Goal: Task Accomplishment & Management: Use online tool/utility

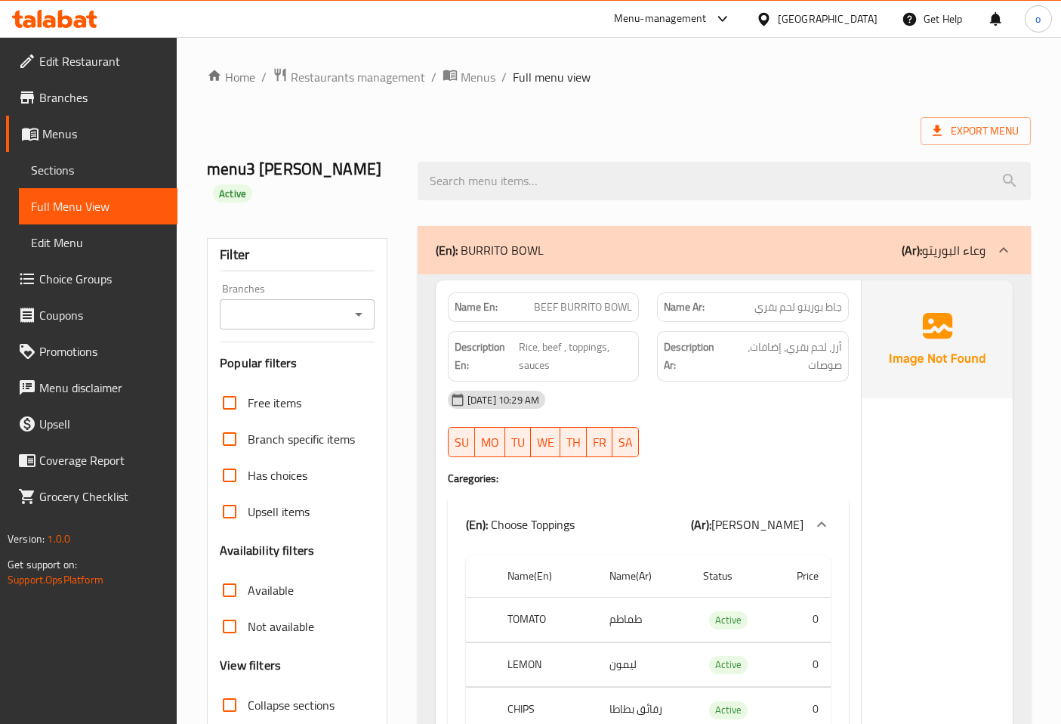
scroll to position [6461, 0]
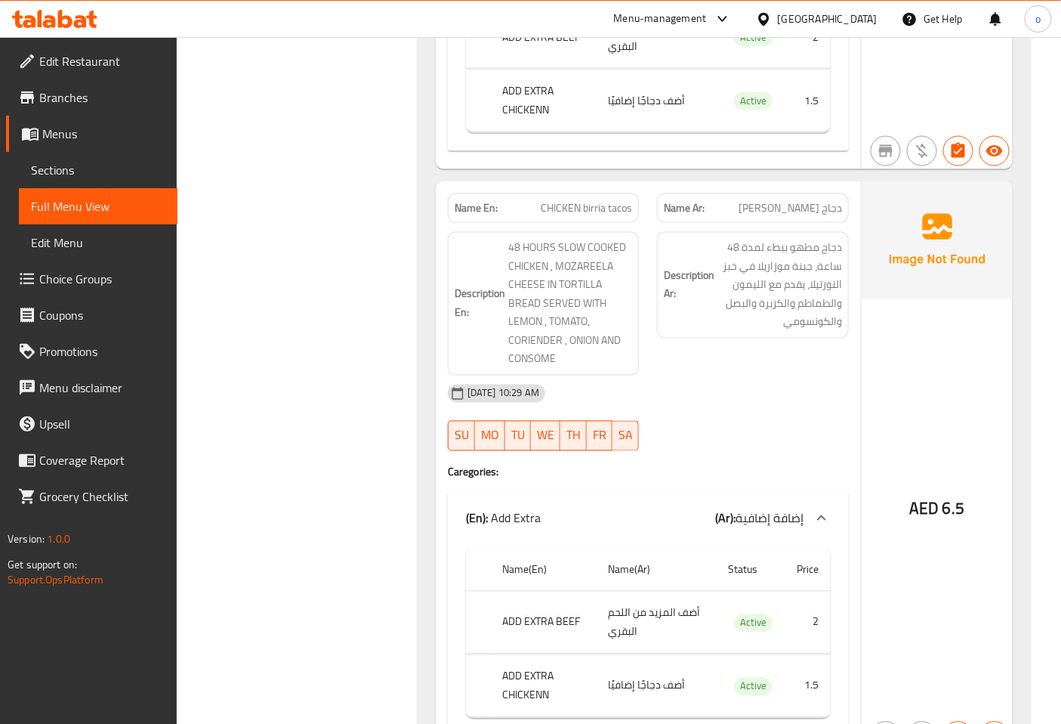
click at [86, 89] on span "Branches" at bounding box center [102, 97] width 126 height 18
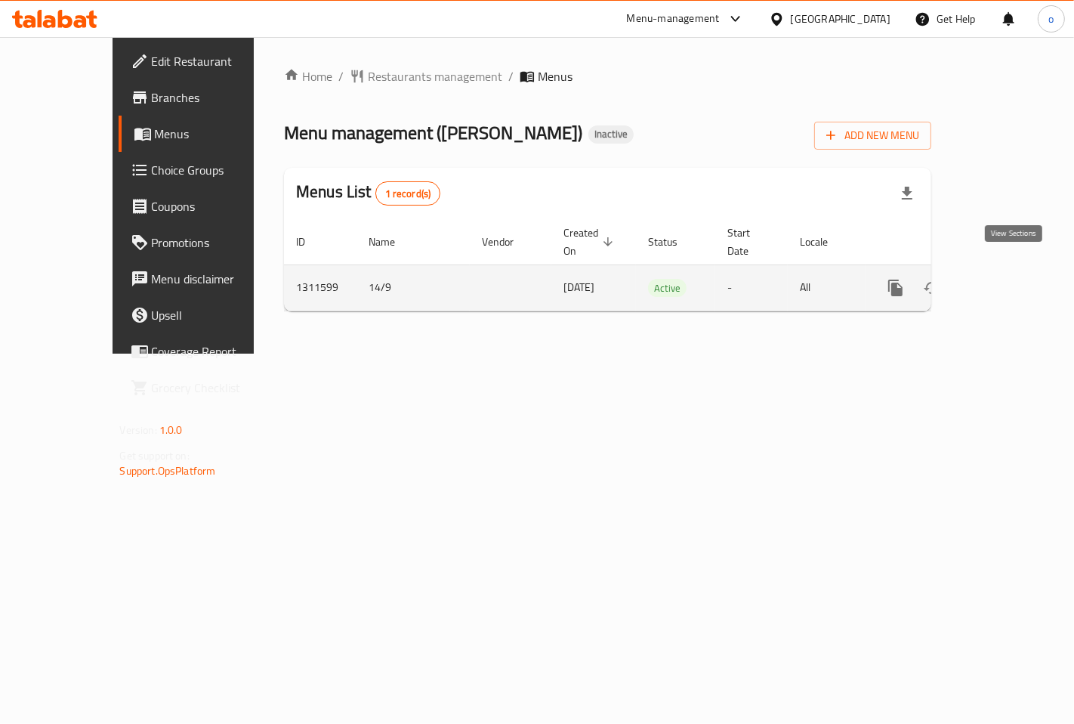
click at [1011, 281] on icon "enhanced table" at bounding box center [1005, 288] width 14 height 14
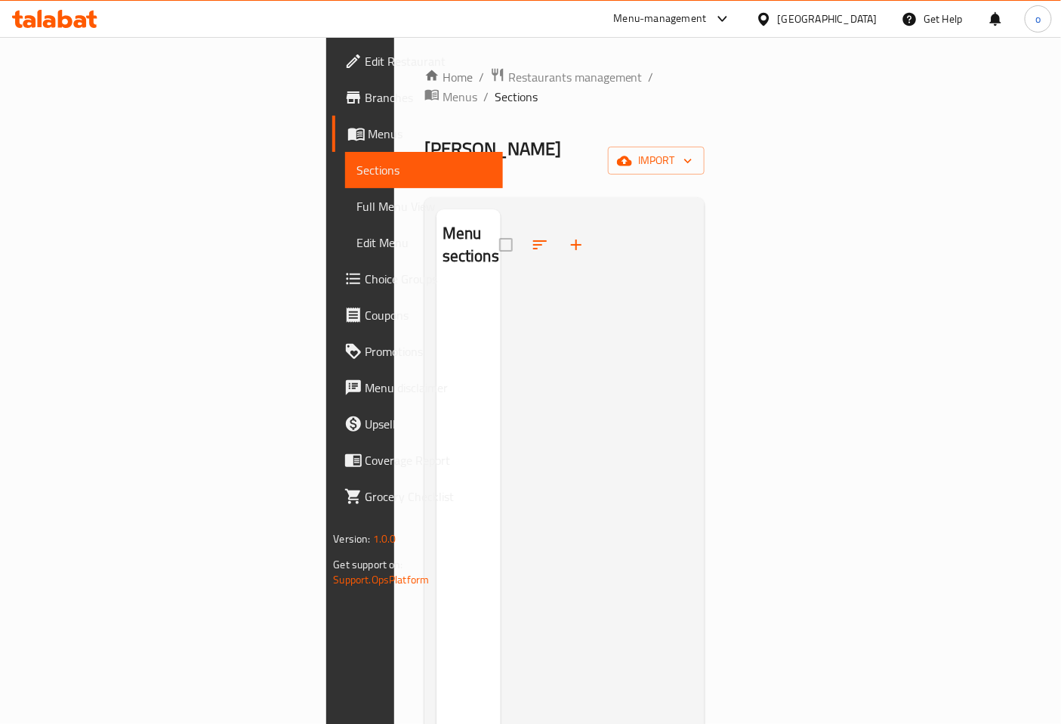
click at [693, 304] on div at bounding box center [597, 571] width 193 height 724
click at [357, 167] on span "Sections" at bounding box center [424, 170] width 134 height 18
click at [477, 88] on span "Menus" at bounding box center [460, 97] width 35 height 18
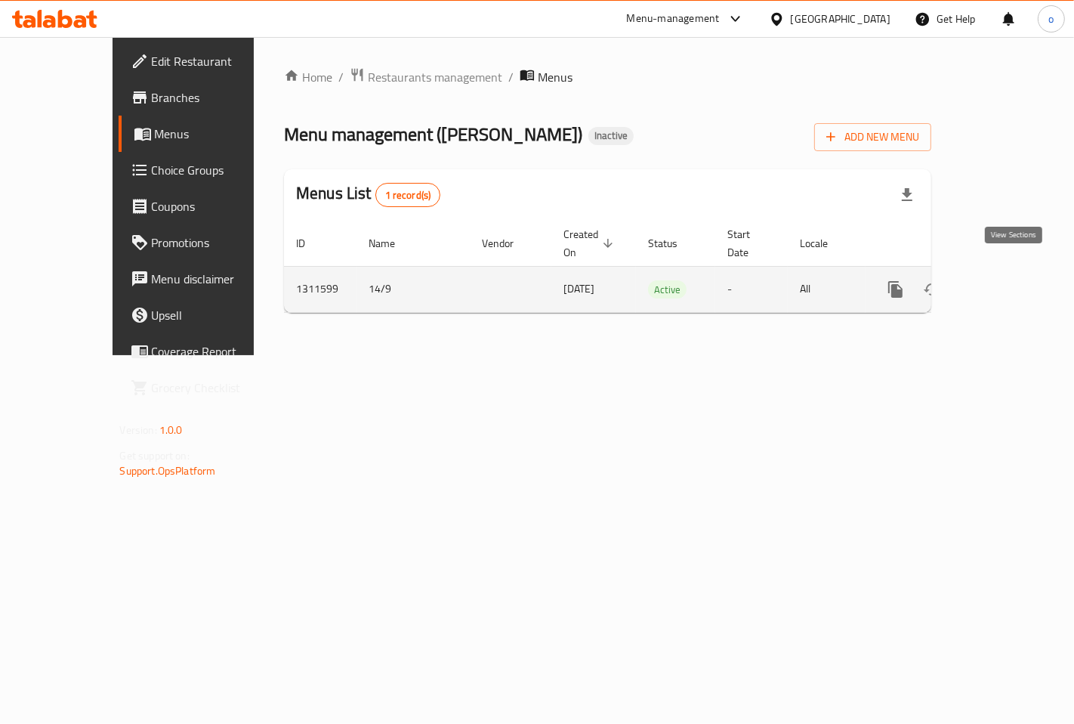
click at [1006, 280] on icon "enhanced table" at bounding box center [1004, 289] width 18 height 18
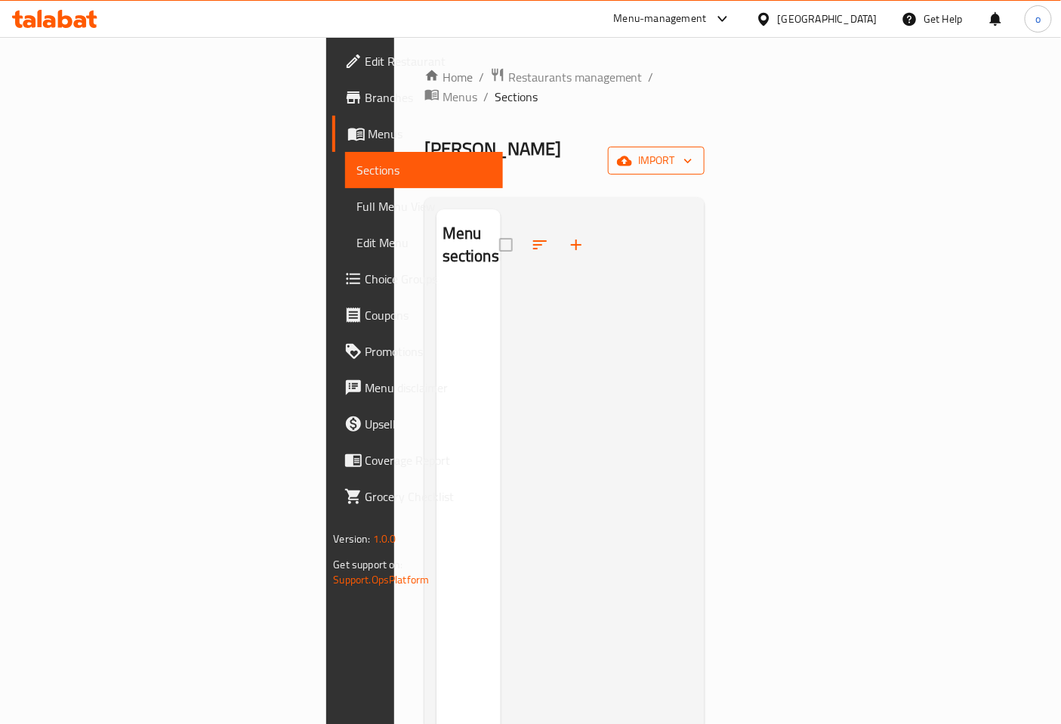
click at [693, 151] on span "import" at bounding box center [656, 160] width 73 height 19
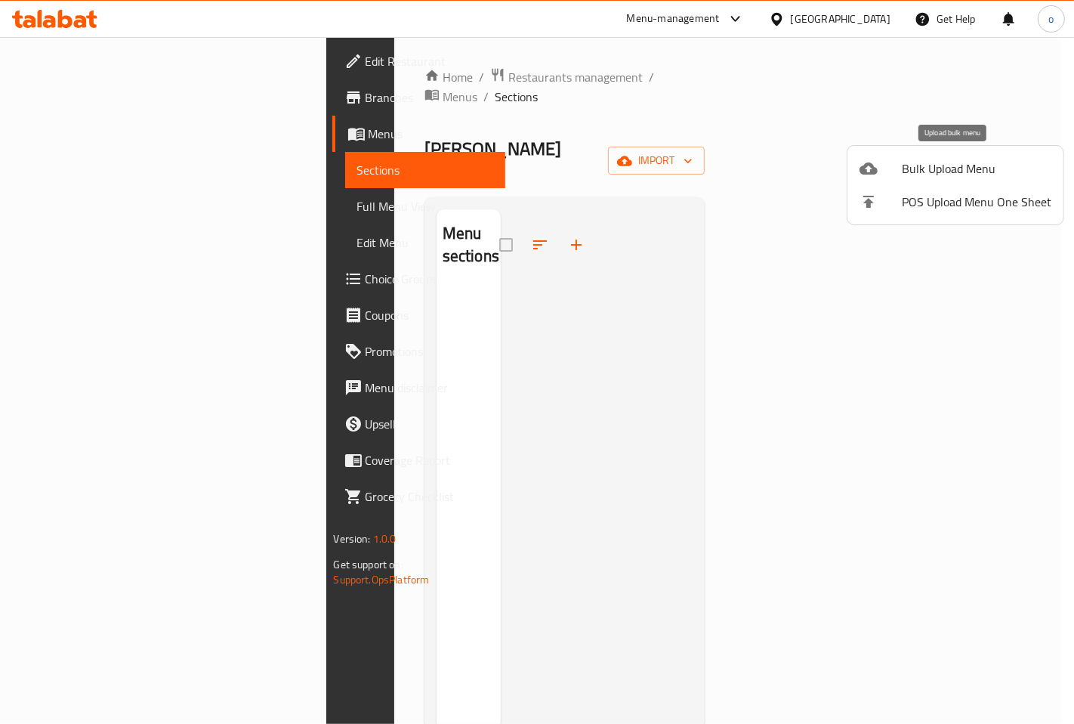
click at [945, 168] on span "Bulk Upload Menu" at bounding box center [977, 168] width 150 height 18
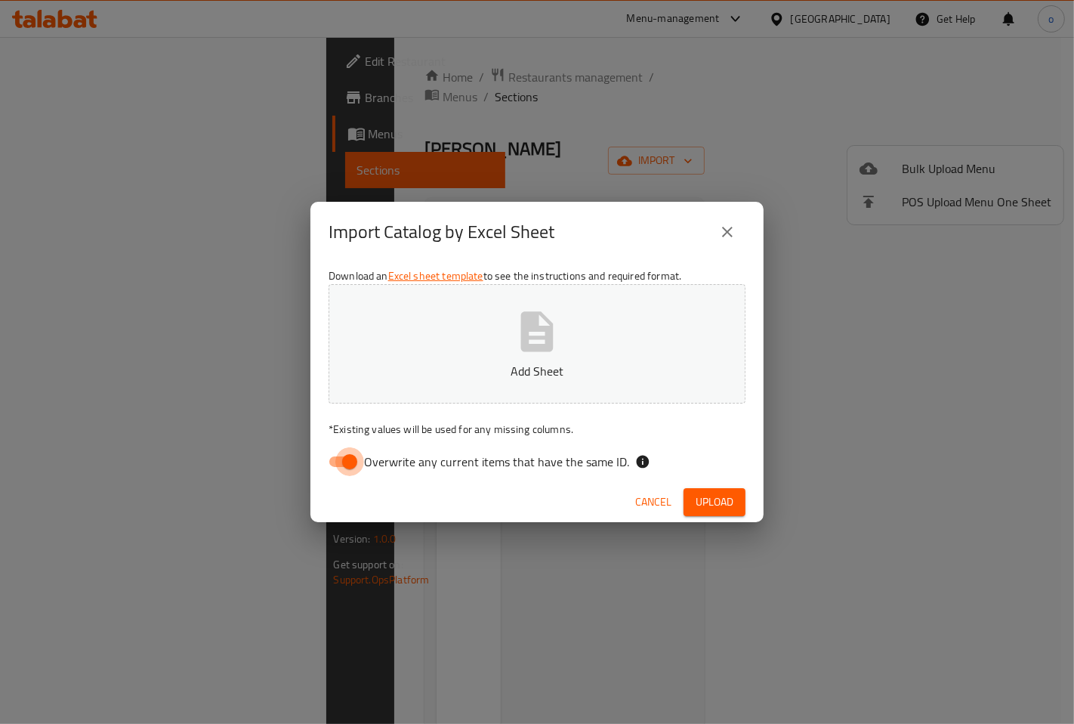
click at [345, 462] on input "Overwrite any current items that have the same ID." at bounding box center [350, 461] width 86 height 29
checkbox input "false"
click at [538, 356] on button "Add Sheet" at bounding box center [537, 343] width 417 height 119
click at [721, 497] on span "Upload" at bounding box center [715, 501] width 38 height 19
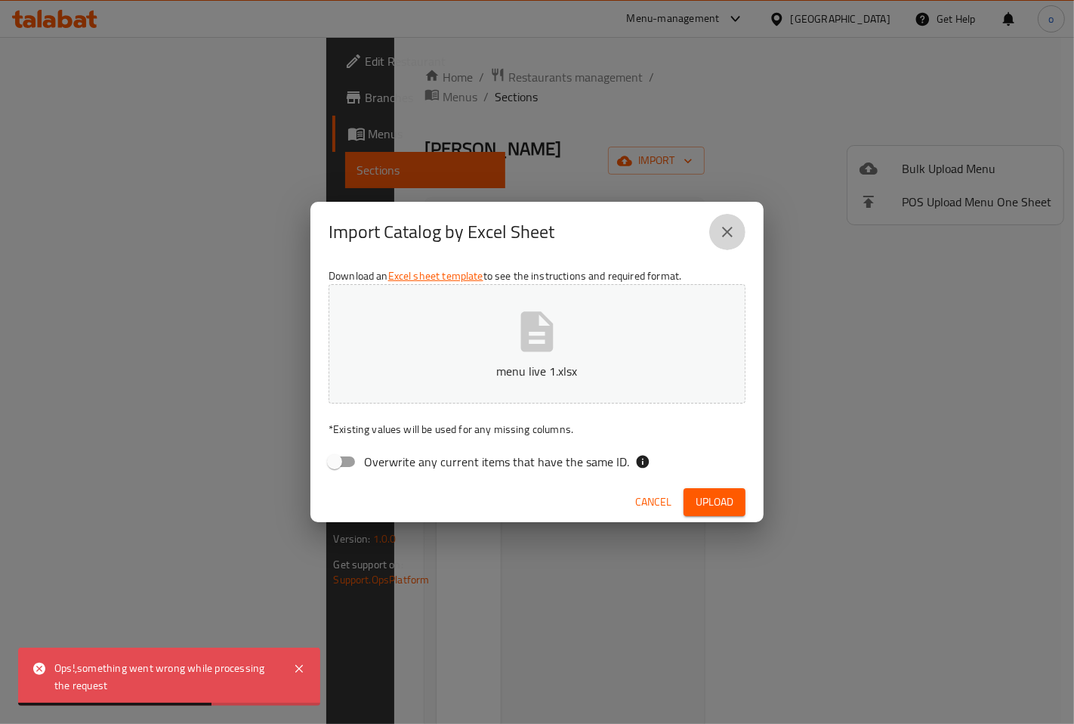
click at [726, 237] on icon "close" at bounding box center [727, 232] width 18 height 18
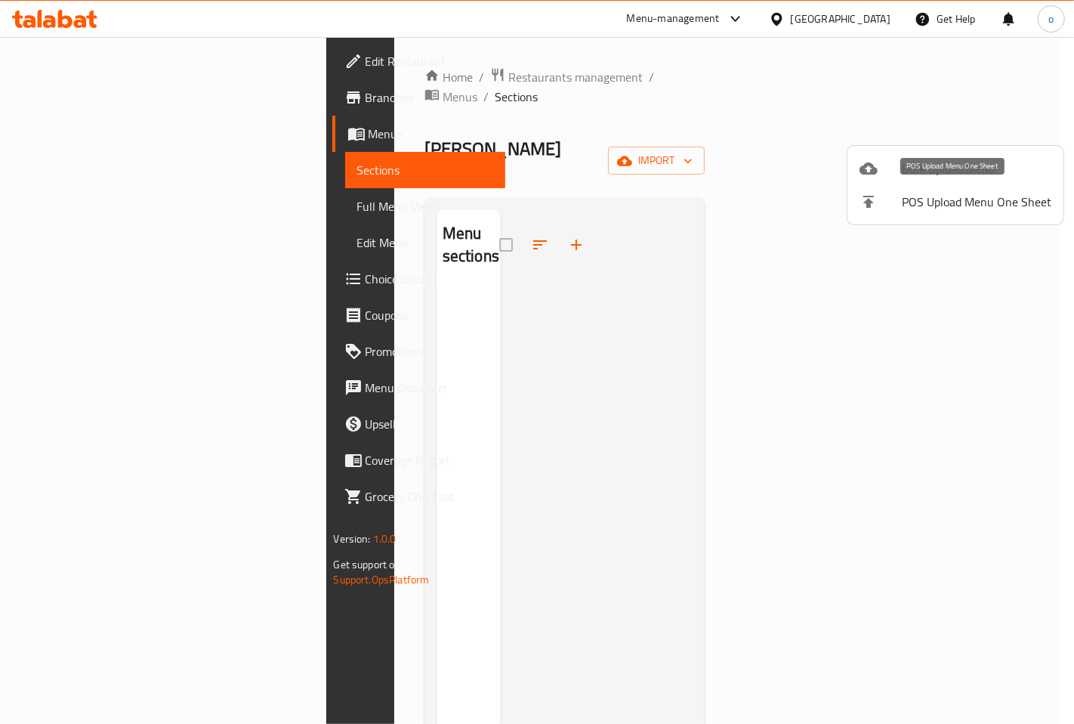
click at [896, 167] on div at bounding box center [880, 168] width 42 height 18
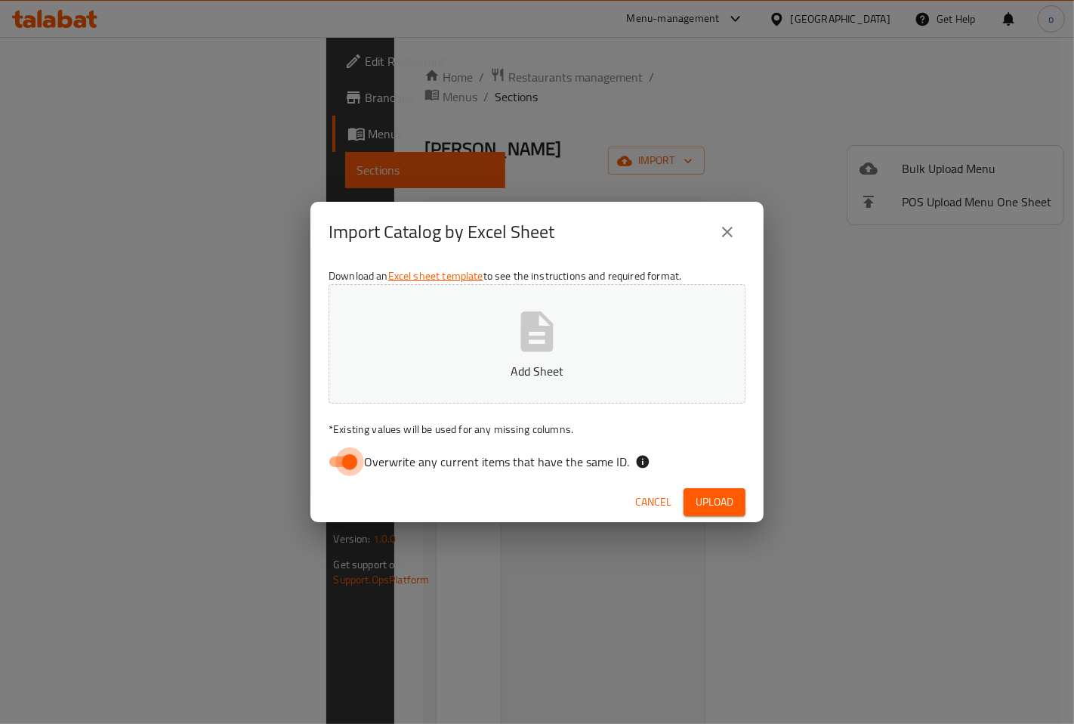
click at [350, 462] on input "Overwrite any current items that have the same ID." at bounding box center [350, 461] width 86 height 29
checkbox input "false"
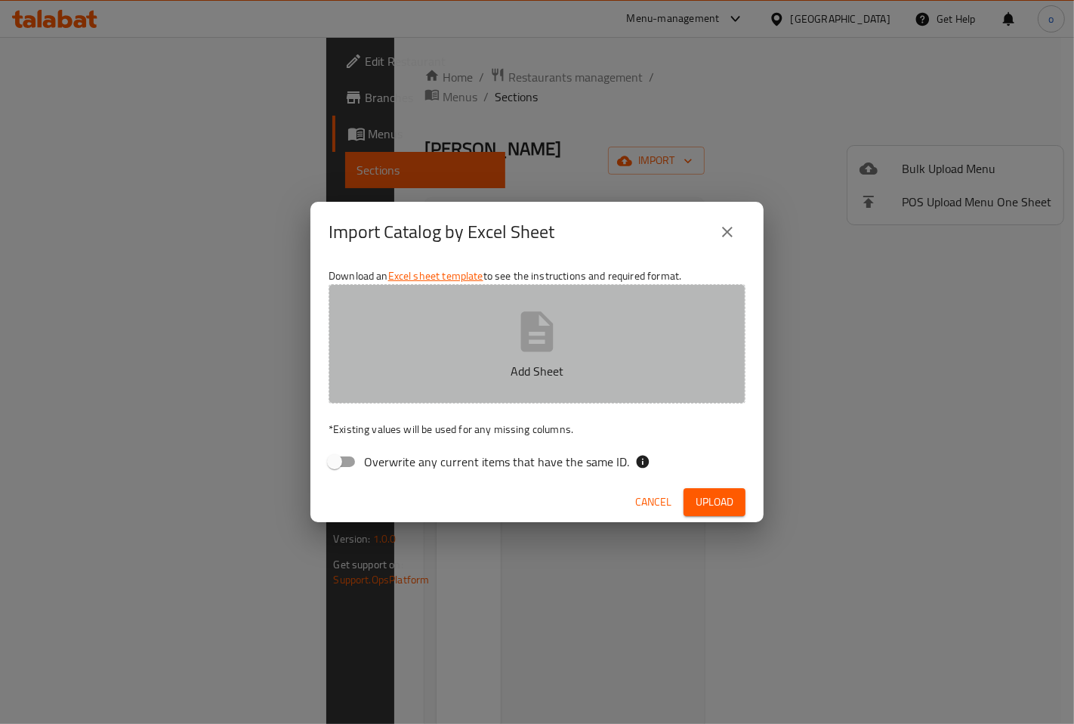
click at [523, 358] on button "Add Sheet" at bounding box center [537, 343] width 417 height 119
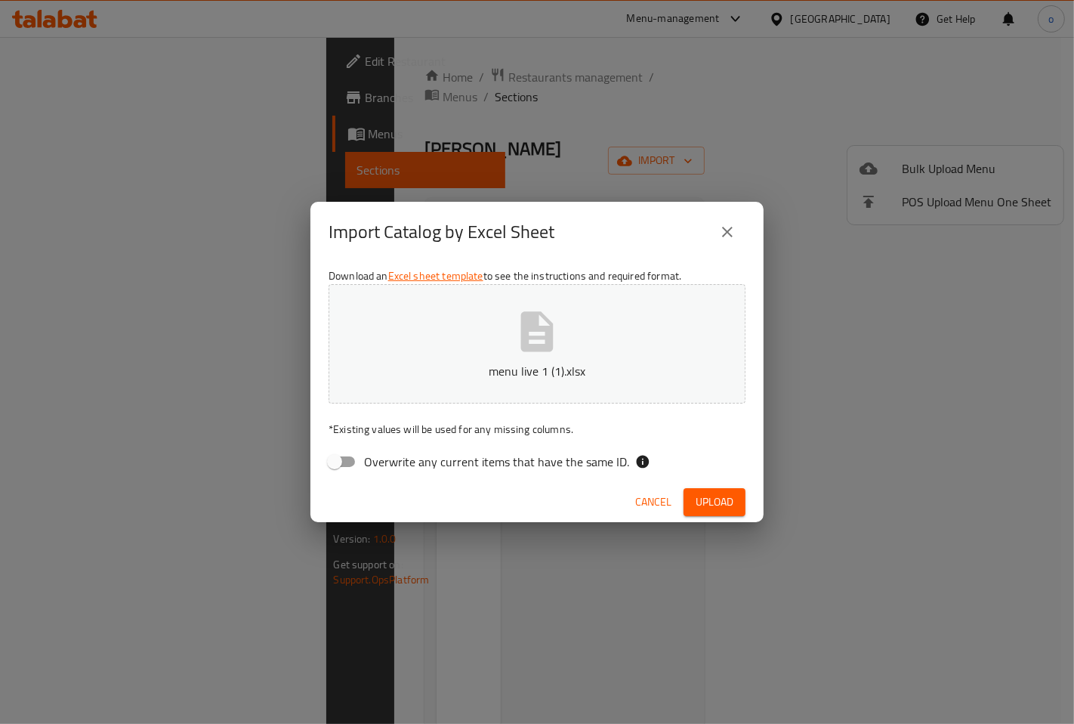
click at [712, 502] on span "Upload" at bounding box center [715, 501] width 38 height 19
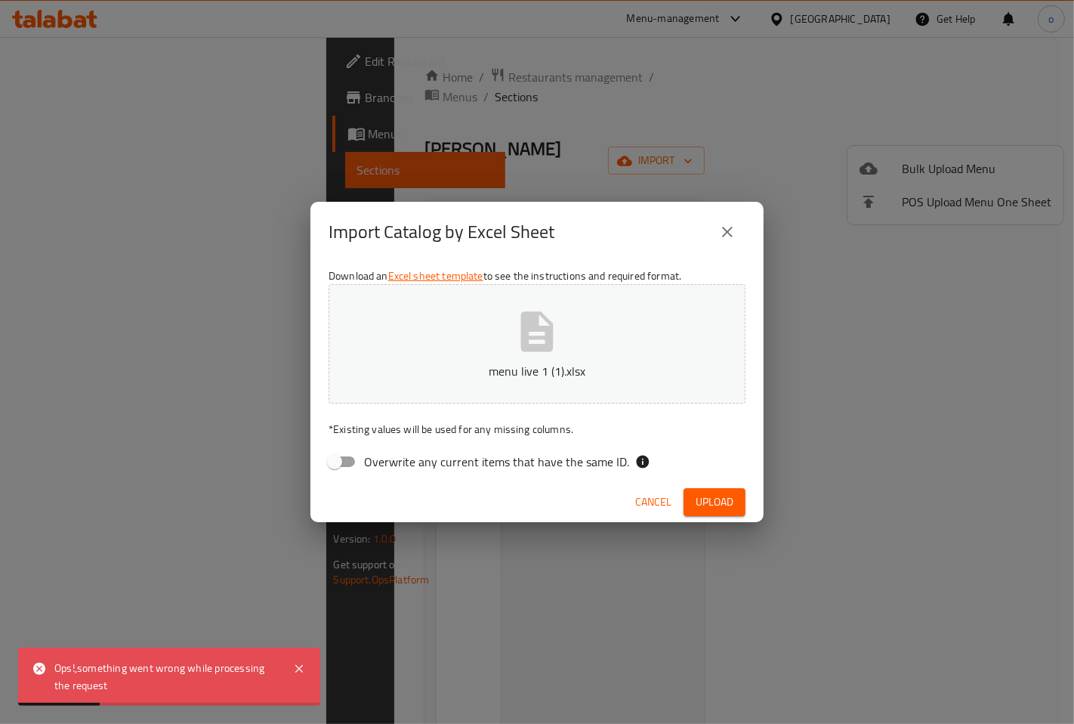
click at [733, 227] on icon "close" at bounding box center [727, 232] width 18 height 18
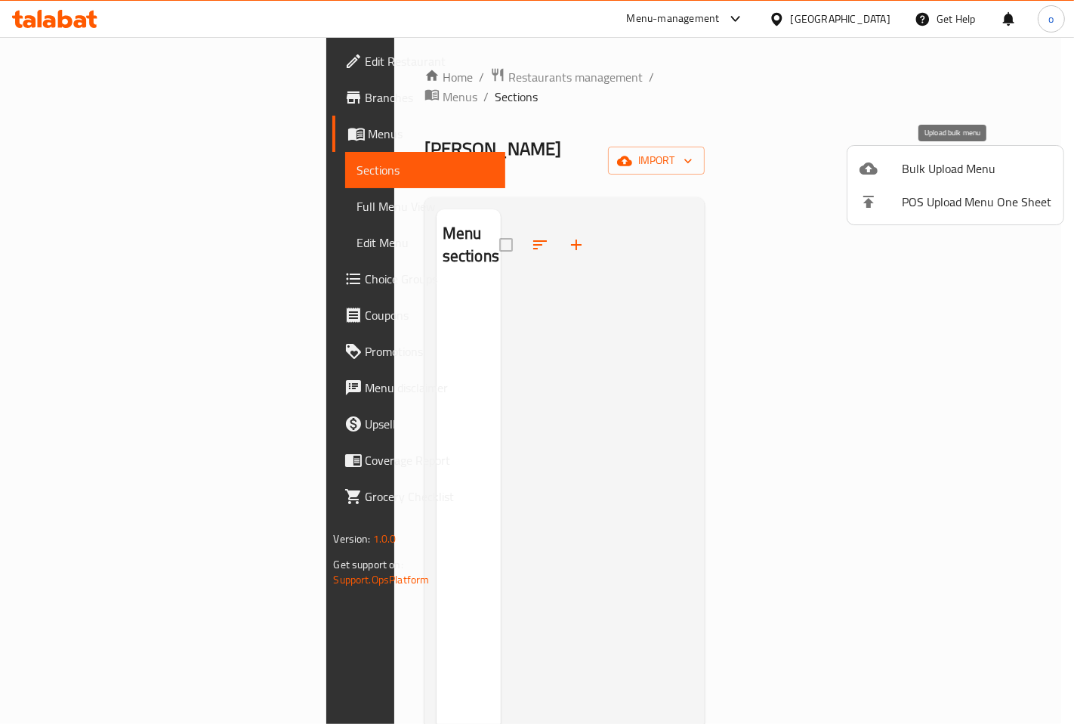
click at [896, 161] on div at bounding box center [880, 168] width 42 height 18
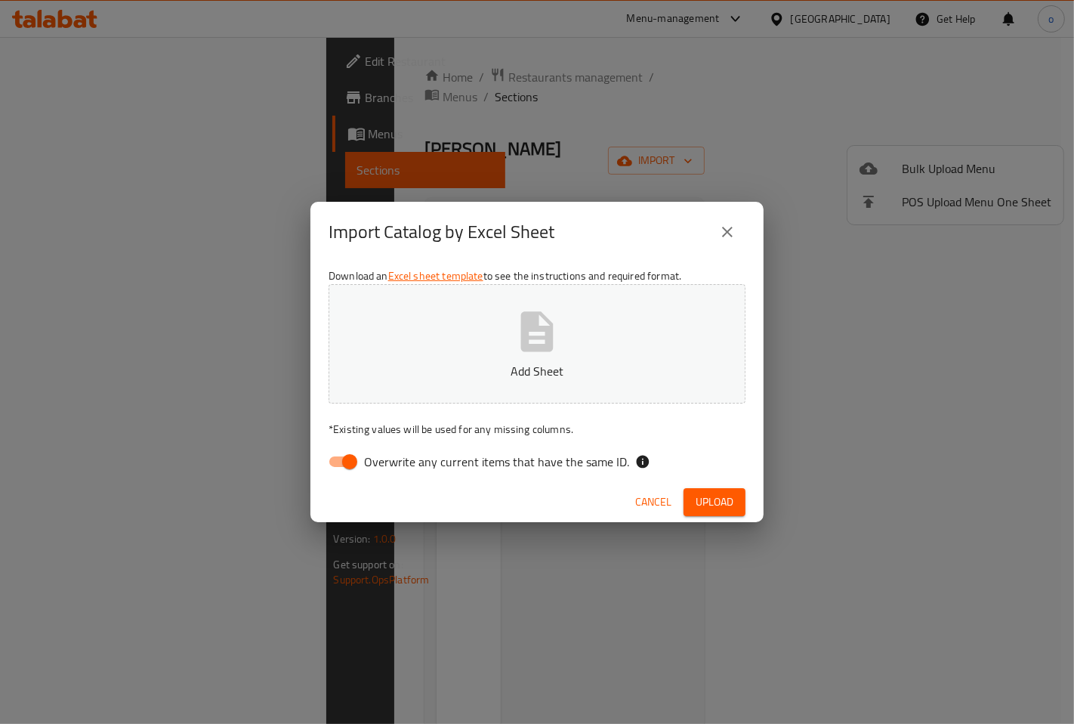
click at [335, 457] on input "Overwrite any current items that have the same ID." at bounding box center [350, 461] width 86 height 29
checkbox input "false"
click at [565, 366] on p "Add Sheet" at bounding box center [537, 371] width 370 height 18
click at [725, 499] on span "Upload" at bounding box center [715, 501] width 38 height 19
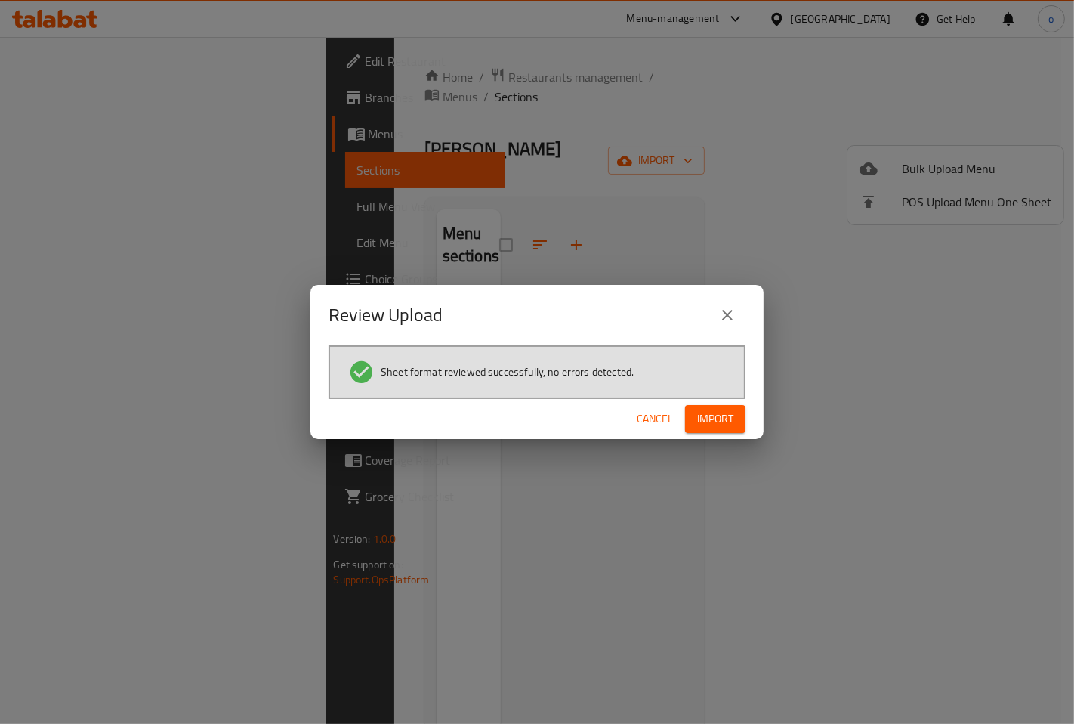
click at [719, 424] on span "Import" at bounding box center [715, 418] width 36 height 19
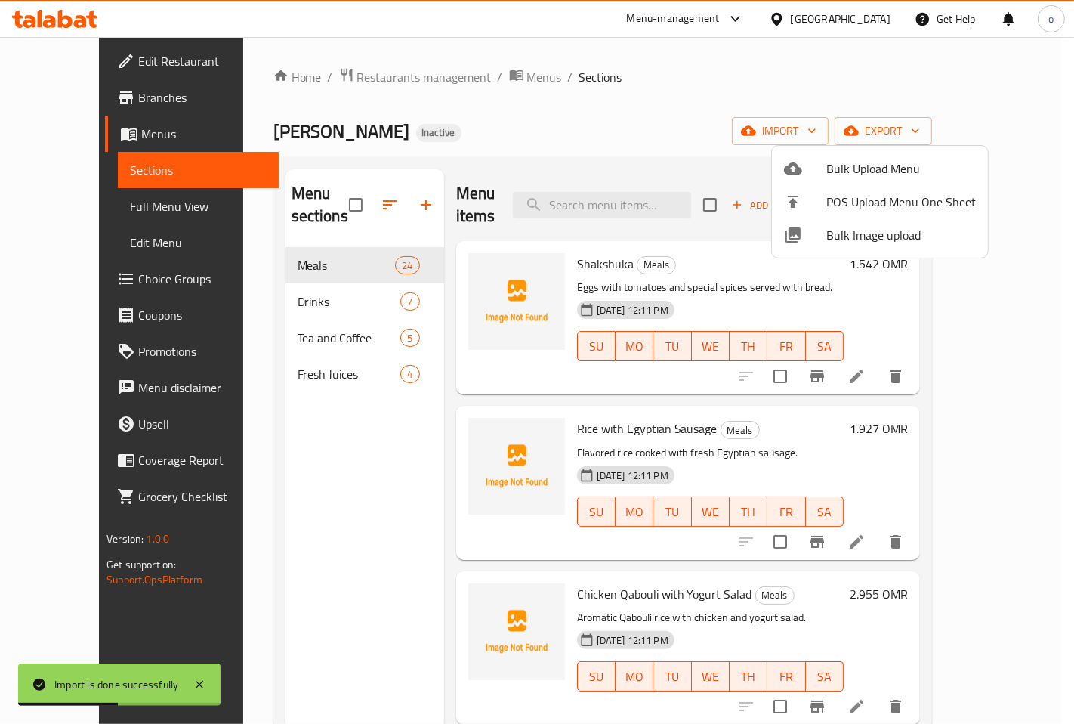
click at [712, 94] on div at bounding box center [537, 362] width 1074 height 724
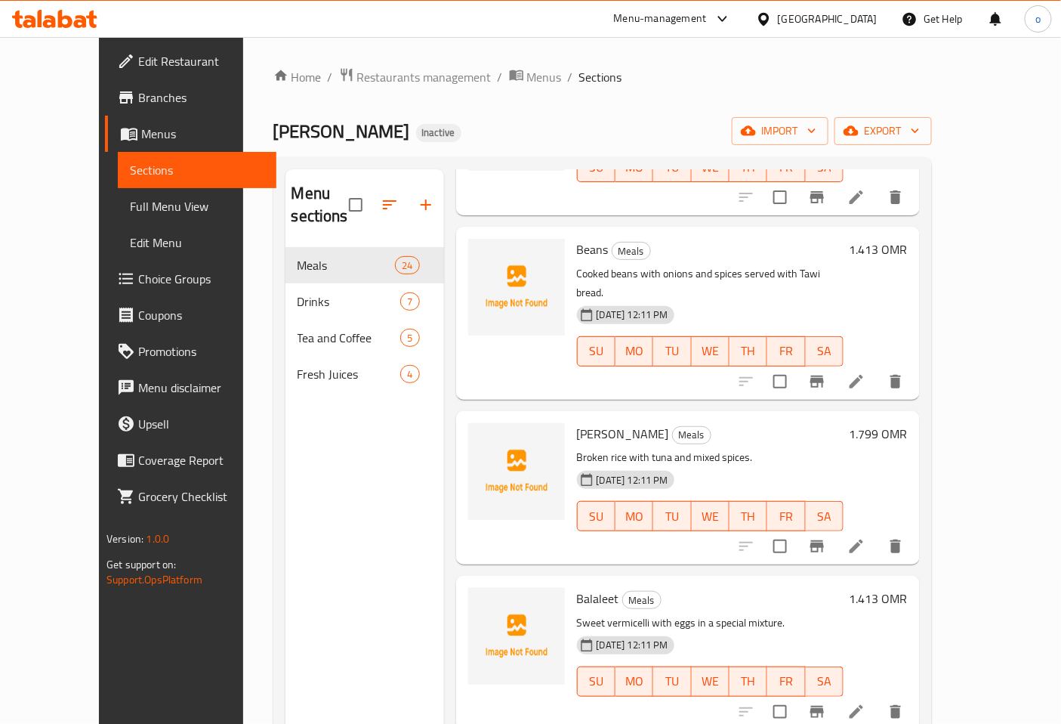
scroll to position [923, 0]
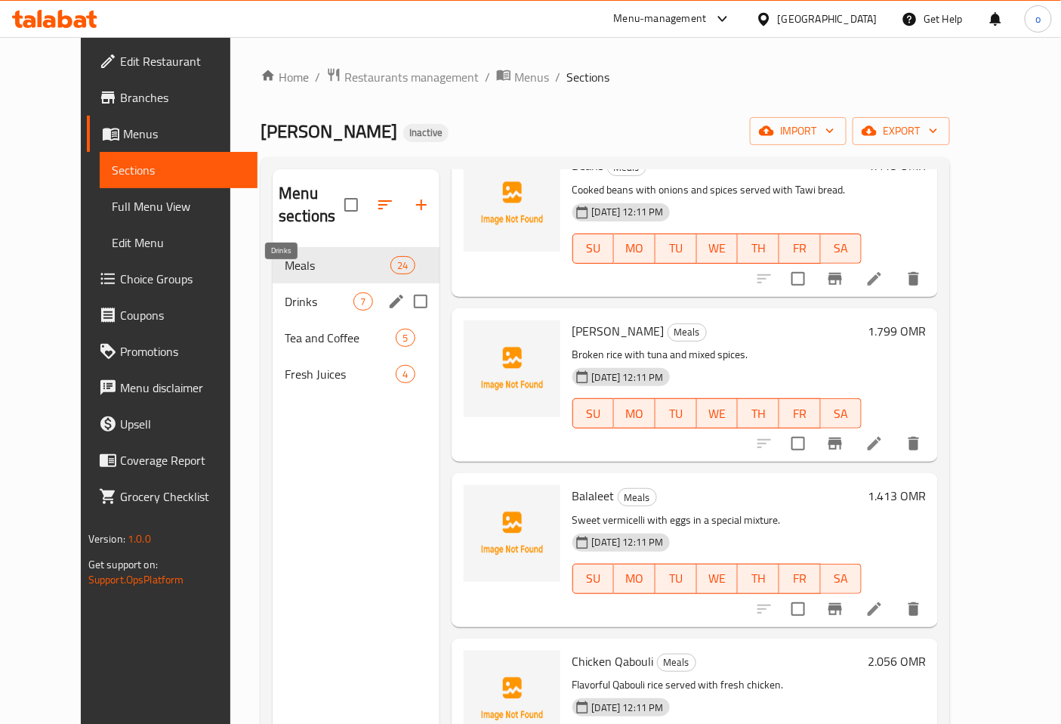
click at [290, 292] on span "Drinks" at bounding box center [319, 301] width 69 height 18
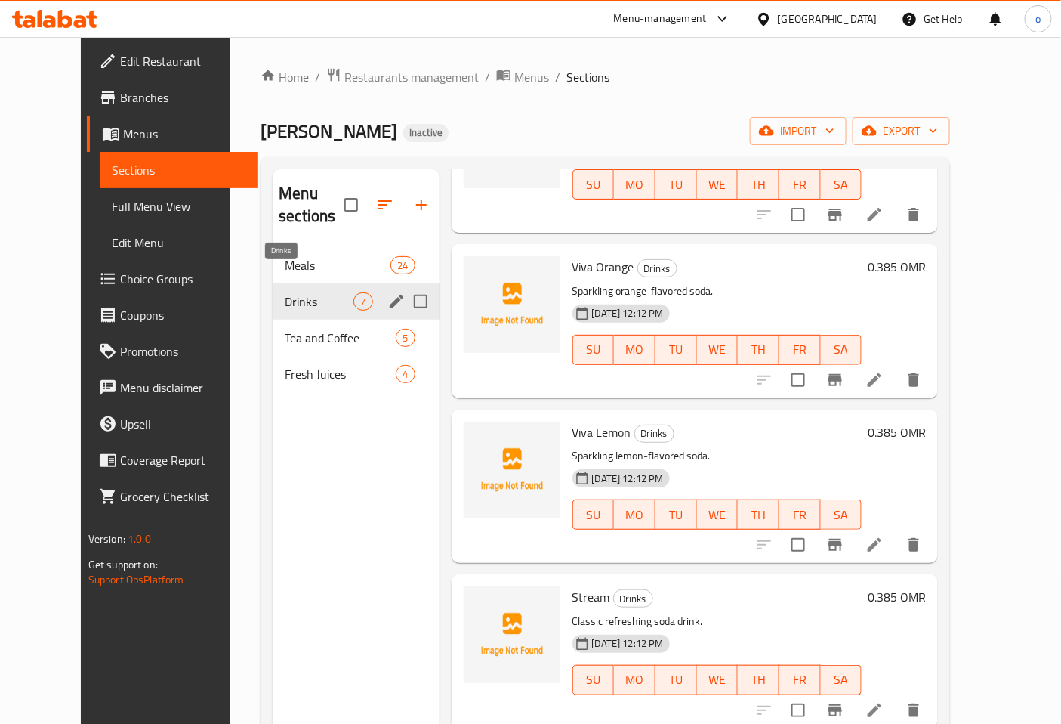
scroll to position [468, 0]
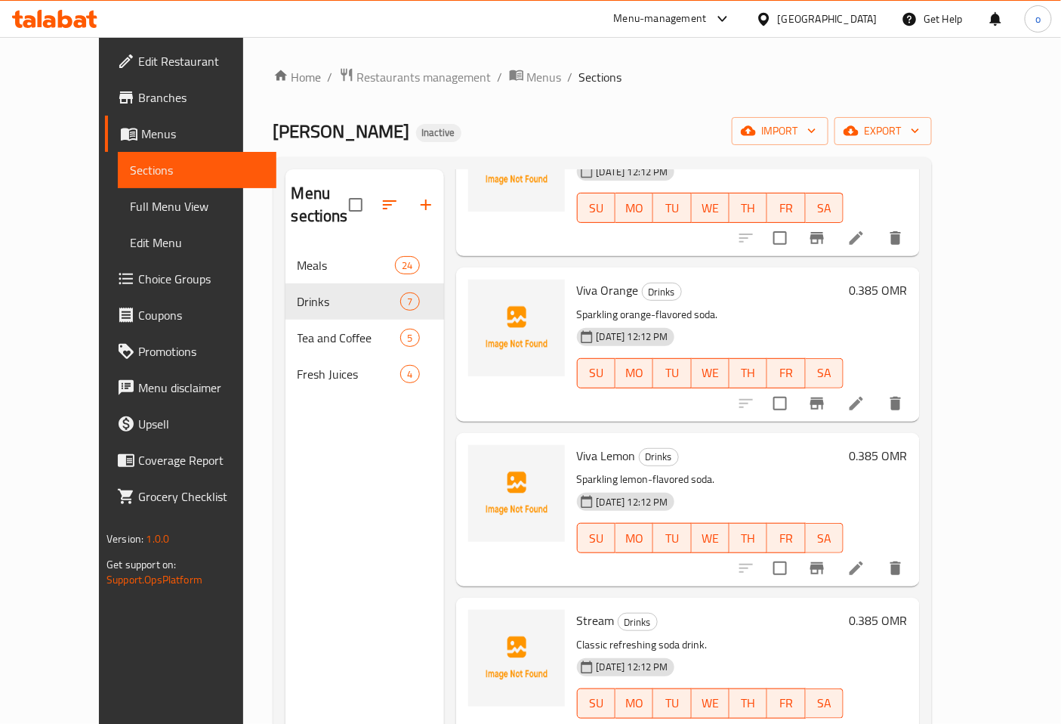
click at [130, 209] on span "Full Menu View" at bounding box center [197, 206] width 134 height 18
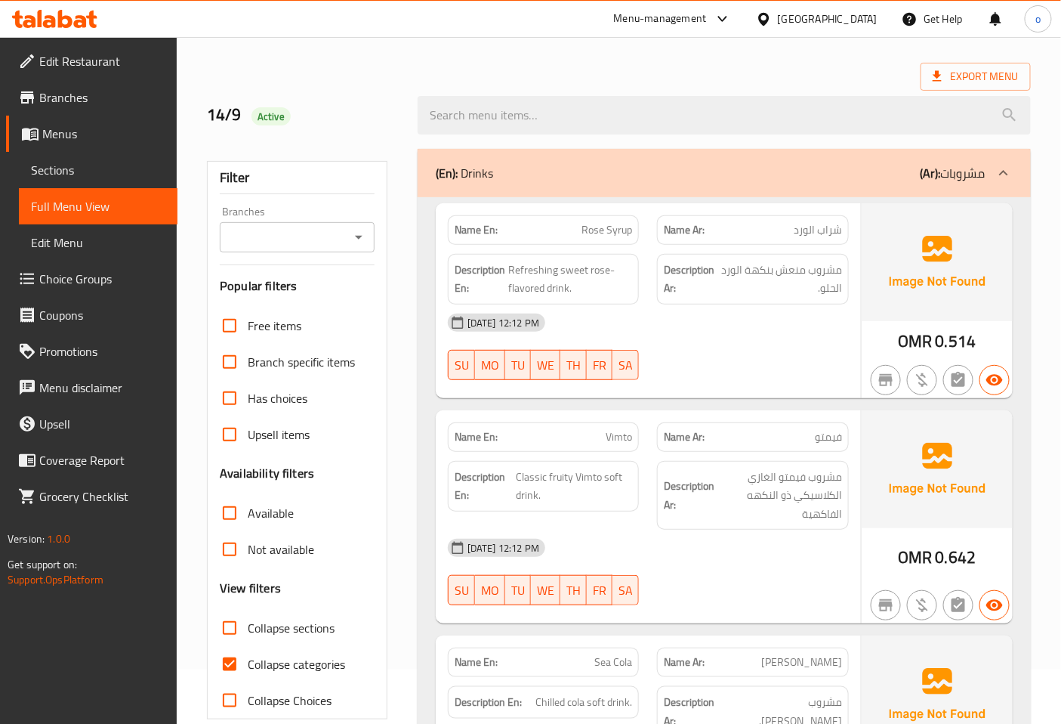
scroll to position [84, 0]
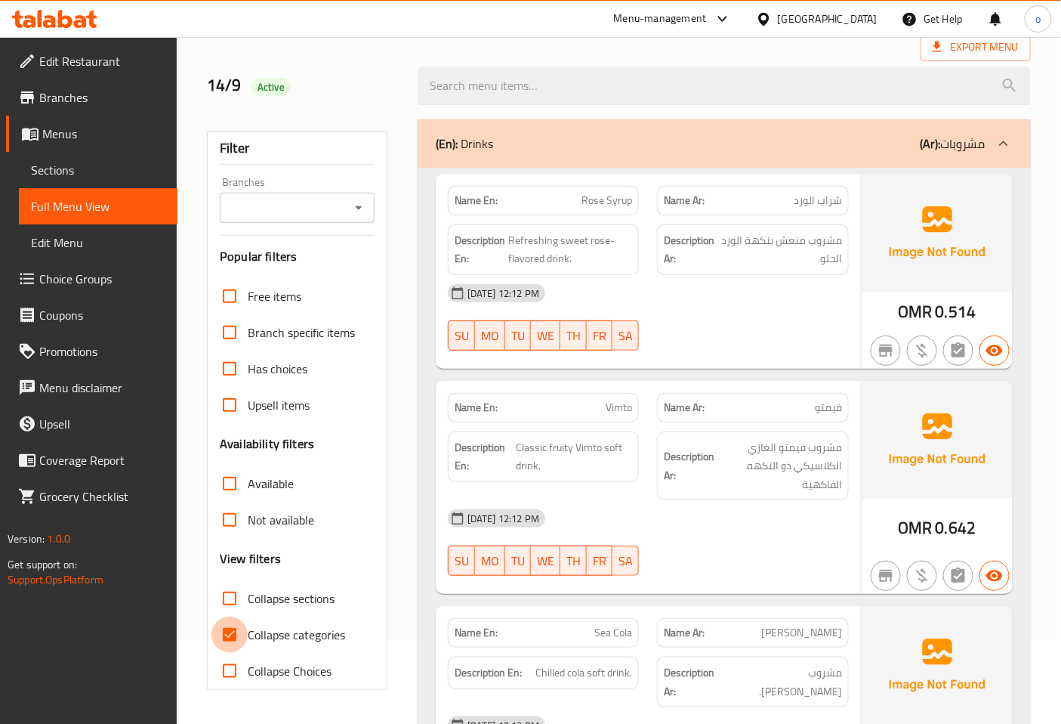
click at [223, 637] on input "Collapse categories" at bounding box center [229, 634] width 36 height 36
checkbox input "false"
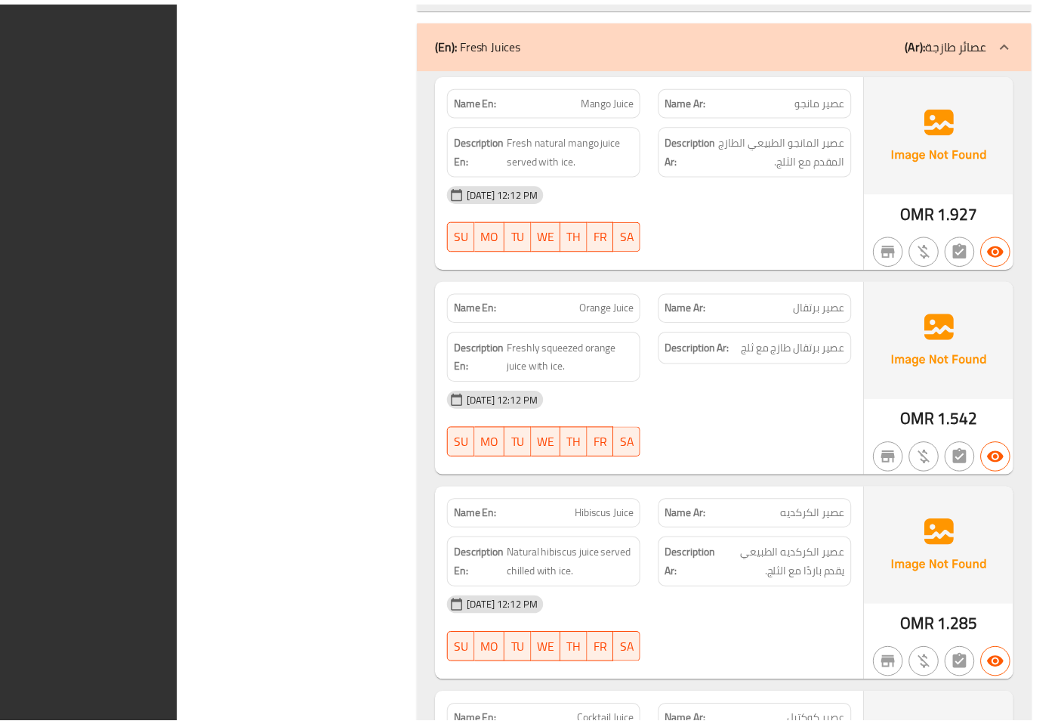
scroll to position [3066, 0]
